Goal: Answer question/provide support: Share knowledge or assist other users

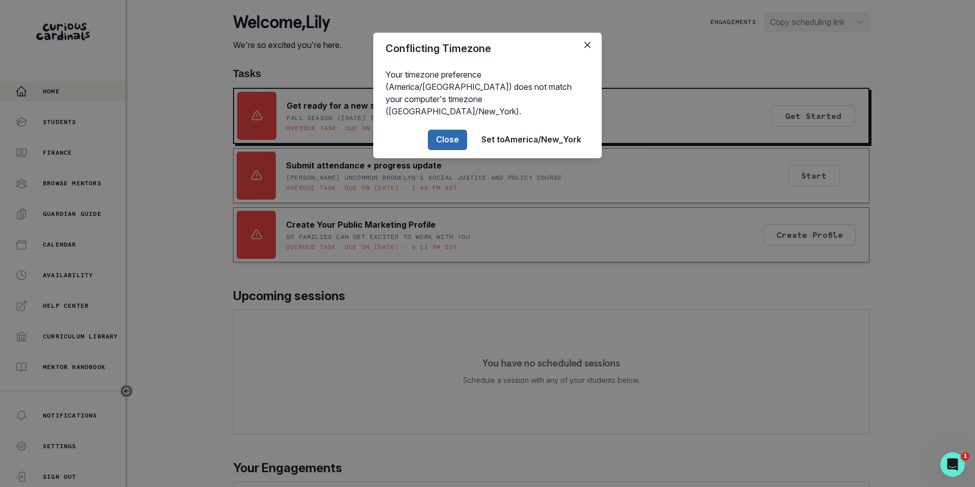
click at [439, 130] on button "Close" at bounding box center [447, 140] width 39 height 20
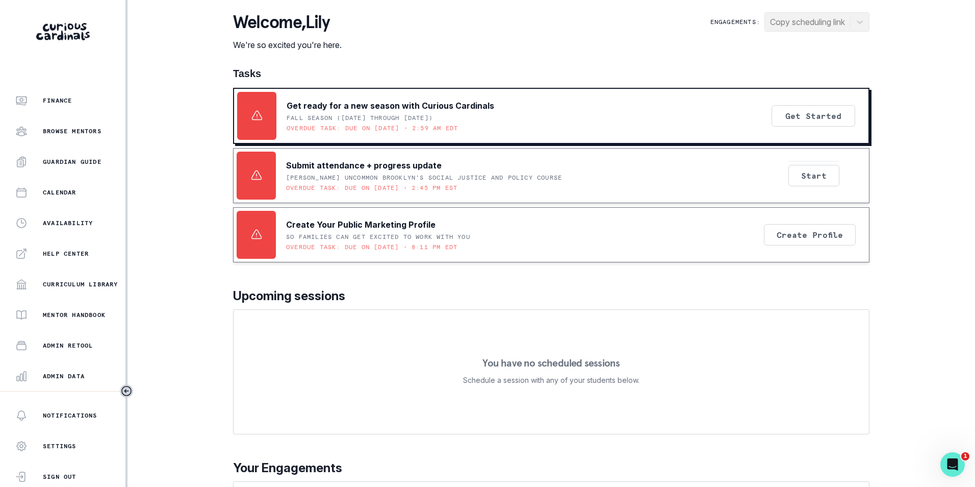
scroll to position [102, 0]
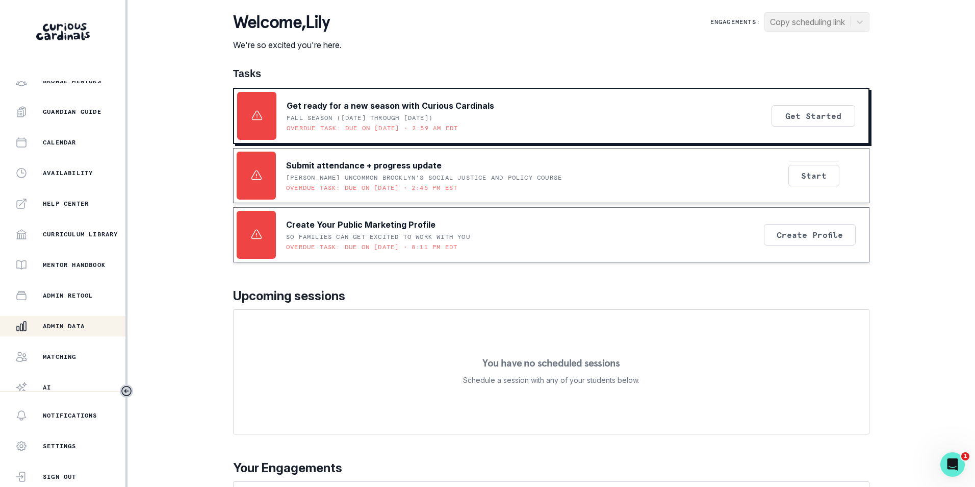
click at [66, 325] on p "Admin Data" at bounding box center [64, 326] width 42 height 8
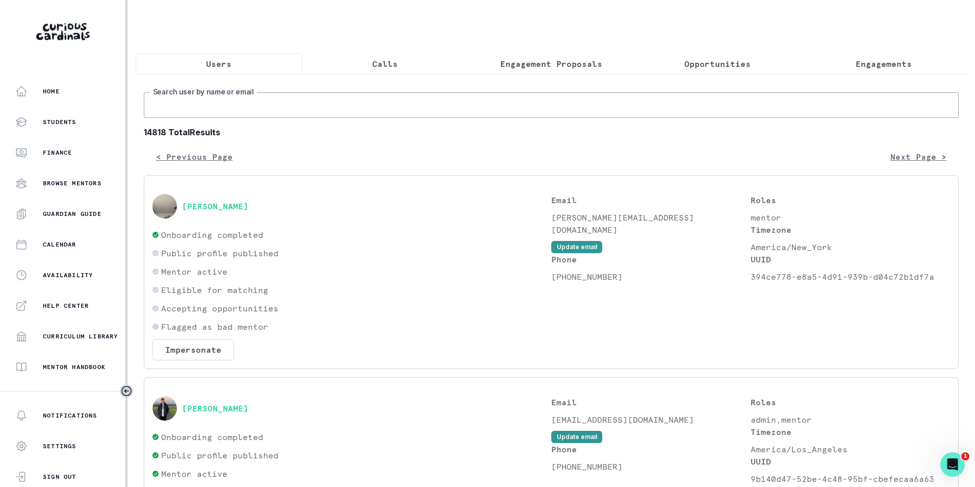
click at [252, 113] on input "Search user by name or email" at bounding box center [551, 105] width 815 height 26
paste input "[EMAIL_ADDRESS][DOMAIN_NAME]"
type input "[EMAIL_ADDRESS][DOMAIN_NAME]"
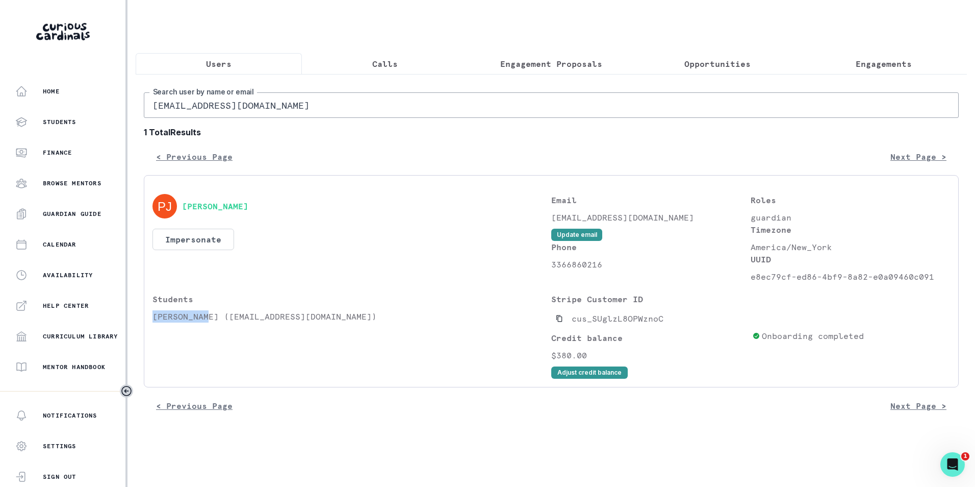
drag, startPoint x: 153, startPoint y: 324, endPoint x: 208, endPoint y: 324, distance: 54.6
click at [208, 322] on p "[PERSON_NAME] ([EMAIL_ADDRESS][DOMAIN_NAME])" at bounding box center [352, 316] width 399 height 12
copy p "[PERSON_NAME]"
click at [880, 61] on p "Engagements" at bounding box center [884, 64] width 56 height 12
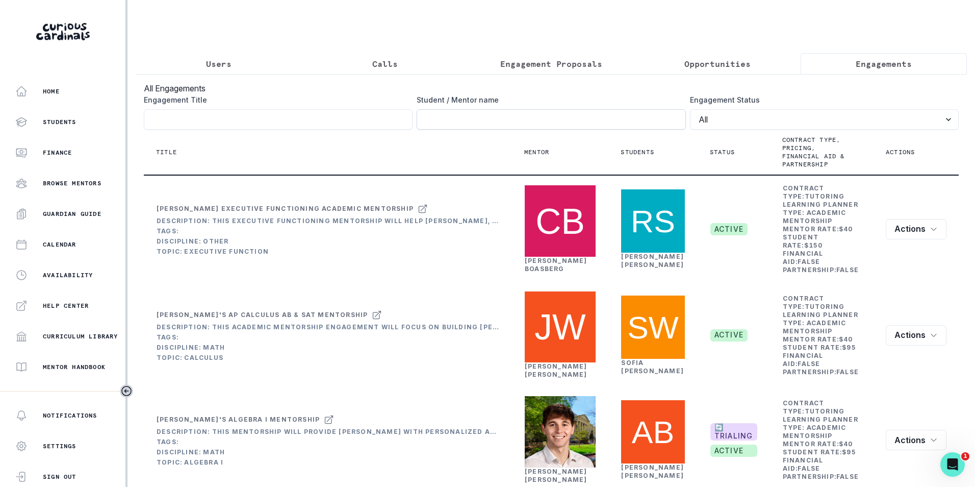
click at [547, 126] on input "Engagement Title" at bounding box center [551, 119] width 269 height 20
paste input "[PERSON_NAME]"
type input "[PERSON_NAME]"
click button "submit" at bounding box center [0, 0] width 0 height 0
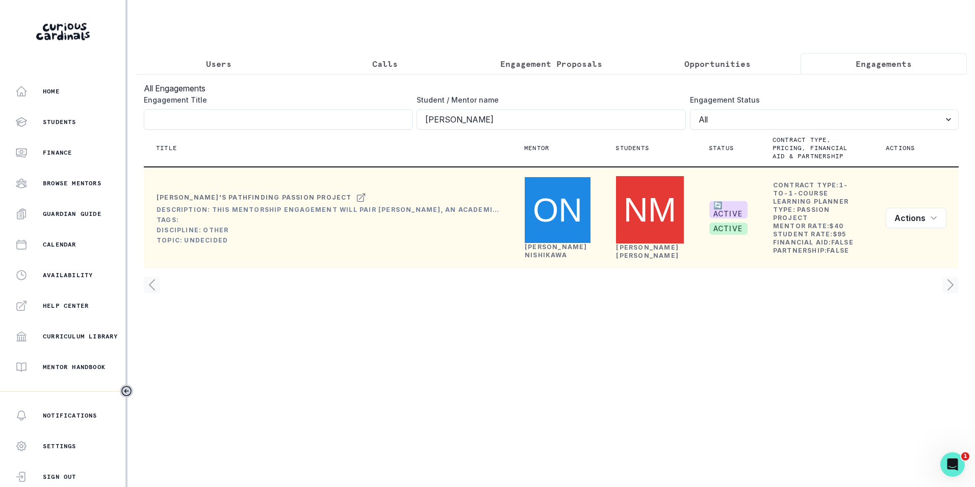
click at [533, 243] on link "[PERSON_NAME]" at bounding box center [556, 251] width 63 height 16
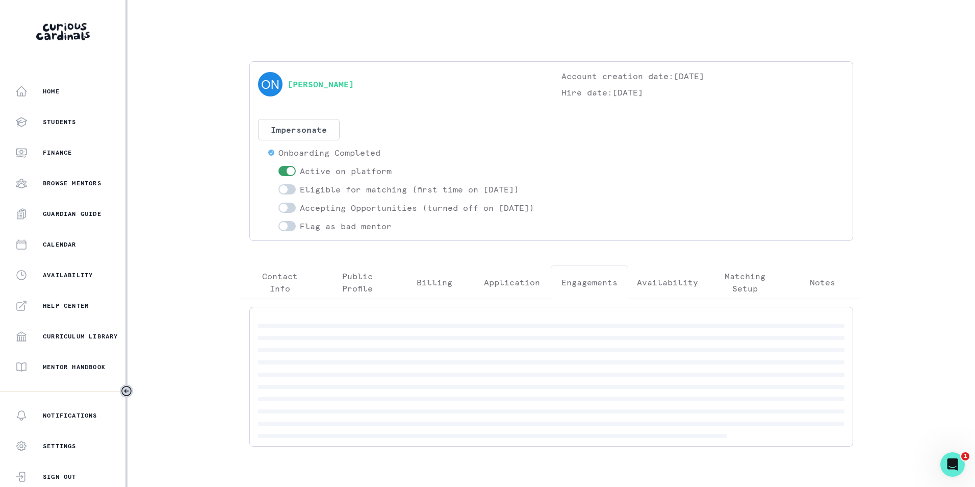
click at [580, 288] on p "Engagements" at bounding box center [590, 282] width 56 height 12
click at [586, 332] on p "ACTIVE" at bounding box center [686, 326] width 280 height 12
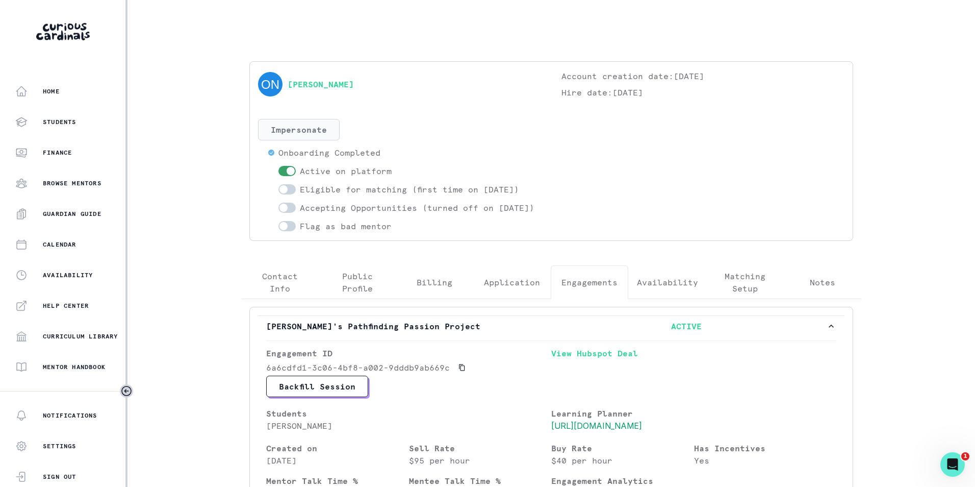
click at [304, 133] on button "Impersonate" at bounding box center [299, 129] width 82 height 21
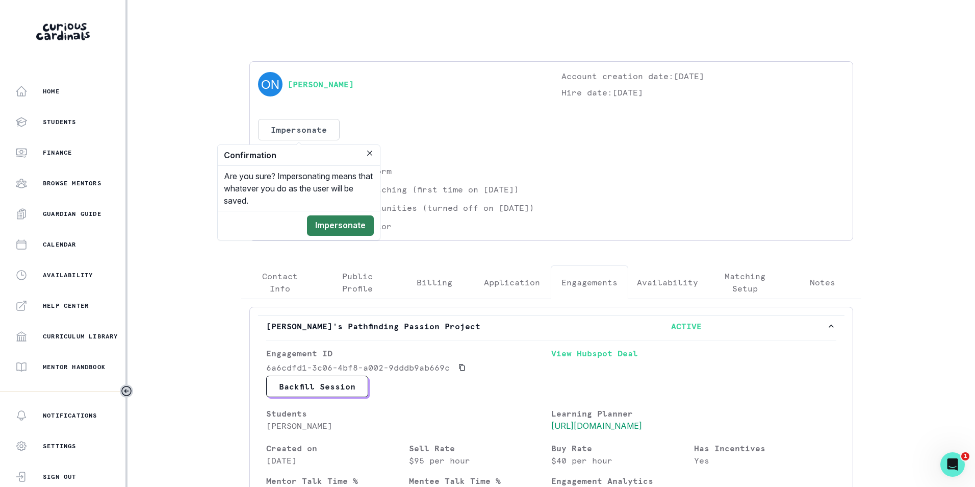
click at [332, 225] on button "Impersonate" at bounding box center [340, 225] width 67 height 20
